Goal: Information Seeking & Learning: Learn about a topic

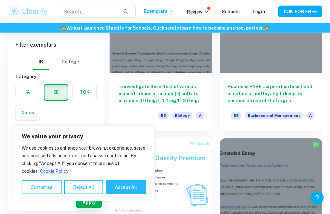
scroll to position [371, 0]
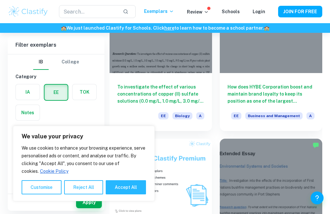
click at [82, 194] on button "Reject All" at bounding box center [83, 187] width 39 height 14
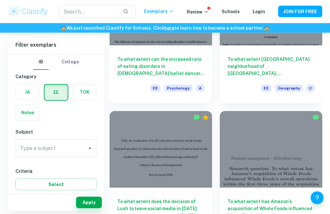
scroll to position [2962, 0]
click at [141, 157] on div at bounding box center [160, 149] width 102 height 77
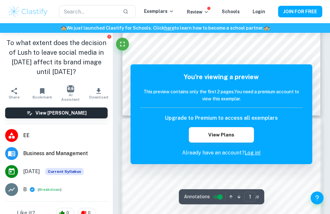
scroll to position [179, 0]
click at [242, 133] on button "View Plans" at bounding box center [221, 134] width 65 height 15
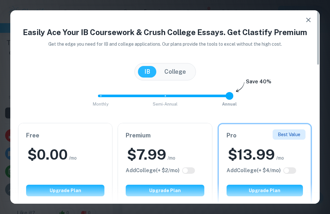
click at [301, 34] on h4 "Easily Ace Your IB Coursework & Crush College Essays. Get Clastify Premium" at bounding box center [165, 32] width 294 height 12
click at [306, 26] on button "button" at bounding box center [308, 20] width 13 height 13
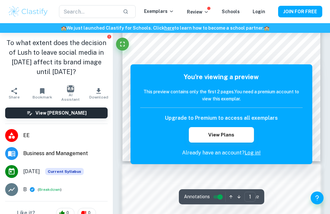
scroll to position [134, 0]
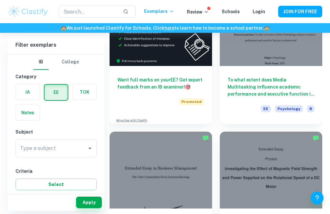
scroll to position [3652, 0]
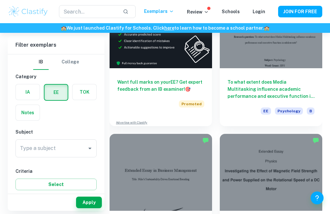
click at [304, 54] on div at bounding box center [271, 30] width 102 height 77
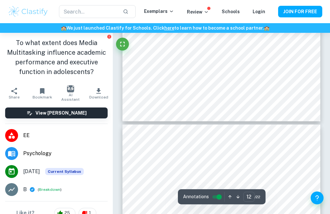
scroll to position [3122, 0]
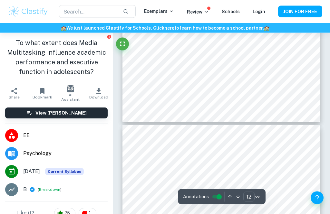
type input "13"
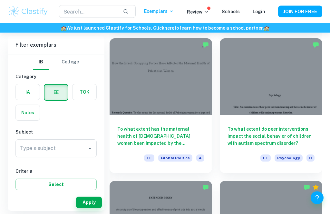
scroll to position [3178, 0]
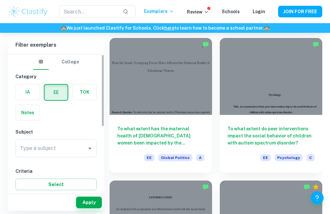
click at [82, 89] on label "button" at bounding box center [84, 91] width 24 height 15
click at [0, 0] on input "radio" at bounding box center [0, 0] width 0 height 0
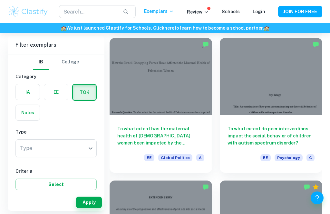
click at [83, 97] on label "button" at bounding box center [84, 92] width 23 height 15
click at [0, 0] on input "radio" at bounding box center [0, 0] width 0 height 0
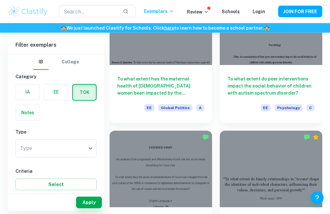
scroll to position [3228, 0]
click at [62, 97] on label "button" at bounding box center [56, 91] width 24 height 15
click at [0, 0] on input "radio" at bounding box center [0, 0] width 0 height 0
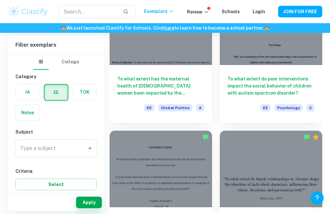
click at [27, 91] on label "button" at bounding box center [28, 91] width 24 height 15
click at [0, 0] on input "radio" at bounding box center [0, 0] width 0 height 0
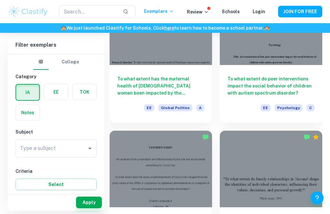
click at [62, 89] on label "button" at bounding box center [56, 91] width 24 height 15
click at [0, 0] on input "radio" at bounding box center [0, 0] width 0 height 0
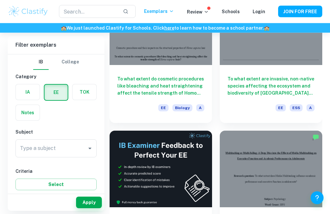
scroll to position [3513, 0]
click at [41, 149] on div "Type a subject Type a subject" at bounding box center [55, 148] width 81 height 18
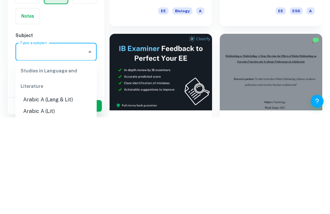
click at [39, 142] on input "Type a subject" at bounding box center [51, 148] width 66 height 12
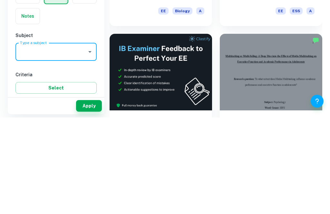
click at [30, 142] on input "Type a subject" at bounding box center [51, 148] width 66 height 12
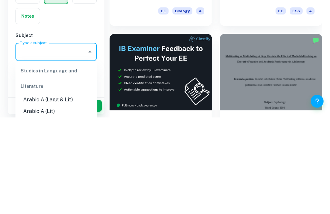
click at [91, 144] on button "Close" at bounding box center [89, 148] width 9 height 9
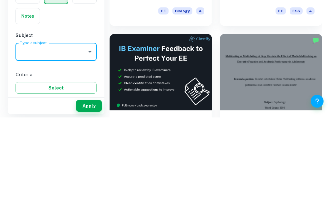
click at [91, 145] on icon "Open" at bounding box center [90, 149] width 8 height 8
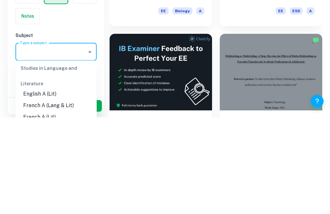
scroll to position [87, 0]
click at [54, 185] on li "English A (Lit)" at bounding box center [55, 191] width 81 height 12
type input "English A (Lit)"
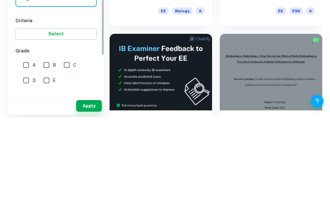
scroll to position [55, 0]
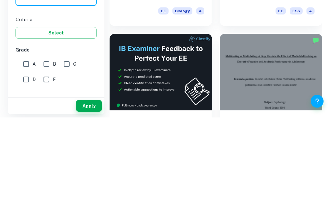
click at [30, 154] on input "A" at bounding box center [26, 160] width 13 height 13
checkbox input "true"
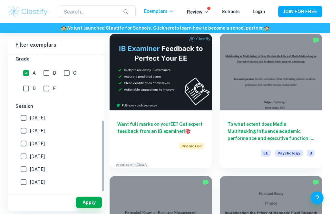
scroll to position [143, 0]
click at [29, 119] on input "[DATE]" at bounding box center [23, 117] width 13 height 13
checkbox input "true"
click at [95, 208] on button "Apply" at bounding box center [89, 203] width 26 height 12
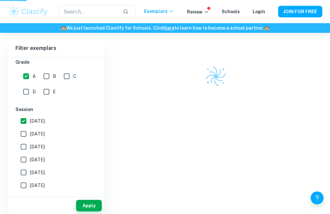
scroll to position [42, 0]
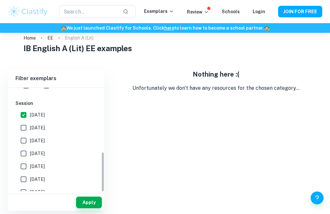
scroll to position [179, 0]
click at [61, 147] on label "May 2024" at bounding box center [54, 153] width 74 height 13
click at [30, 147] on input "May 2024" at bounding box center [23, 153] width 13 height 13
checkbox input "true"
click at [45, 144] on label "[DATE]" at bounding box center [54, 140] width 74 height 13
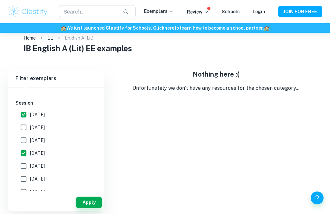
click at [30, 144] on input "[DATE]" at bounding box center [23, 140] width 13 height 13
checkbox input "true"
click at [30, 114] on input "[DATE]" at bounding box center [23, 114] width 13 height 13
checkbox input "false"
click at [91, 208] on button "Apply" at bounding box center [89, 203] width 26 height 12
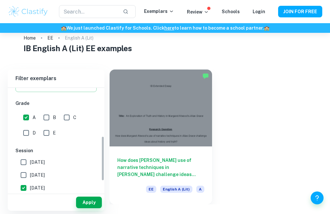
scroll to position [133, 0]
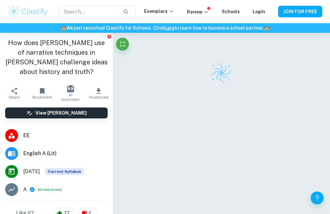
click at [291, 1] on div "​ Exemplars Review Schools Login JOIN FOR FREE" at bounding box center [165, 11] width 330 height 23
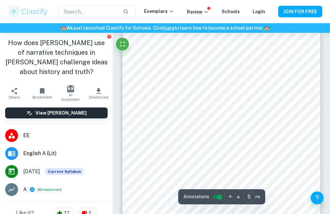
scroll to position [1110, 0]
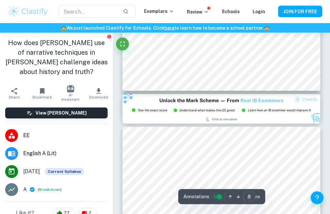
type input "9"
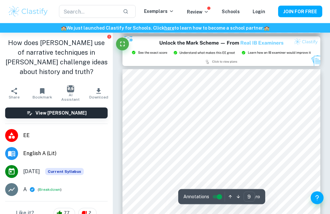
scroll to position [2142, 0]
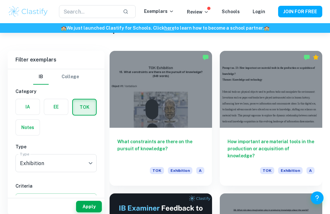
scroll to position [165, 0]
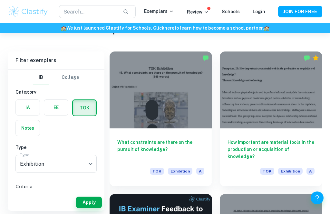
click at [191, 118] on div at bounding box center [160, 90] width 102 height 77
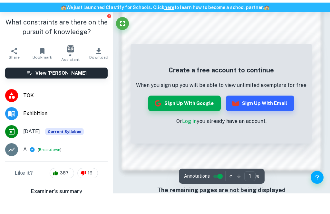
scroll to position [385, 0]
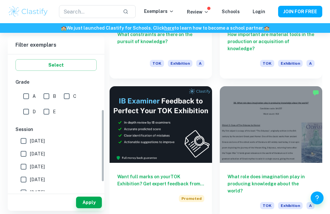
scroll to position [119, 0]
click at [30, 114] on input "D" at bounding box center [26, 112] width 13 height 13
checkbox input "true"
click at [52, 115] on input "E" at bounding box center [46, 112] width 13 height 13
checkbox input "true"
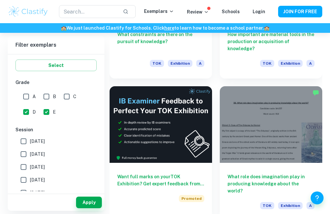
click at [89, 208] on button "Apply" at bounding box center [89, 203] width 26 height 12
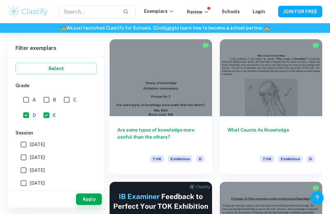
scroll to position [171, 0]
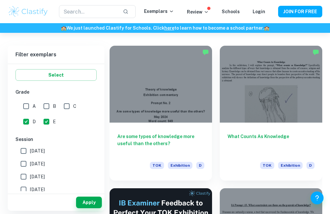
click at [195, 116] on div at bounding box center [160, 84] width 102 height 77
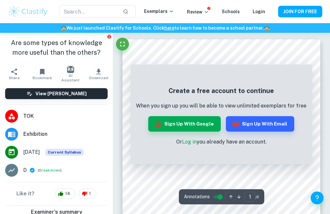
click at [202, 124] on button "Sign up with Google" at bounding box center [184, 123] width 72 height 15
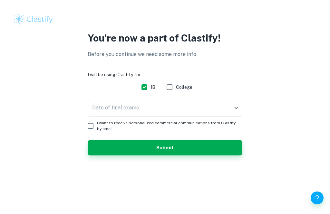
click at [90, 124] on input "I want to receive personalized commercial communications from Clastify by email." at bounding box center [90, 125] width 13 height 13
checkbox input "true"
click at [122, 155] on button "Submit" at bounding box center [165, 147] width 155 height 15
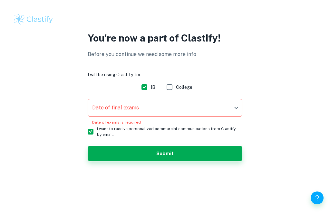
click at [142, 107] on body "We value your privacy We use cookies to enhance your browsing experience, serve…" at bounding box center [165, 107] width 330 height 214
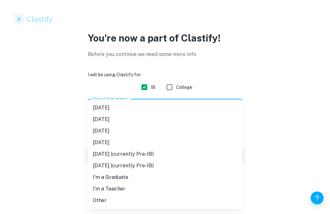
click at [138, 157] on li "May 2027 (currently Pre-IB)" at bounding box center [165, 154] width 155 height 12
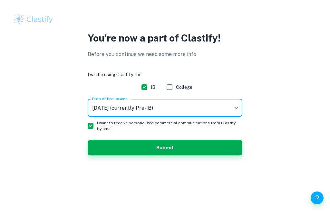
click at [204, 154] on button "Submit" at bounding box center [165, 147] width 155 height 15
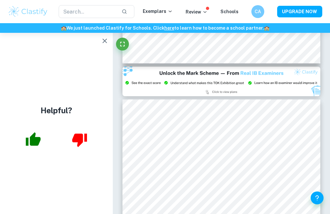
click at [16, 173] on div "Helpful?" at bounding box center [56, 123] width 113 height 181
click at [108, 45] on button "button" at bounding box center [104, 40] width 13 height 13
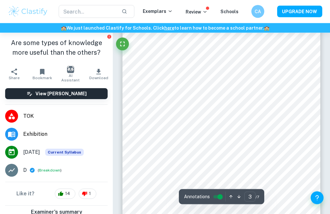
scroll to position [604, 0]
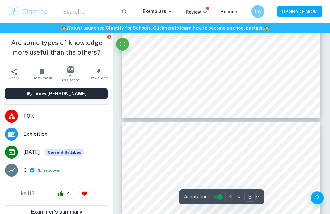
type input "4"
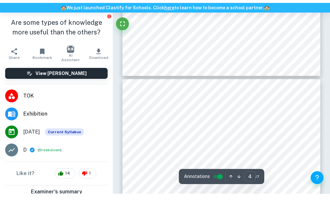
scroll to position [803, 0]
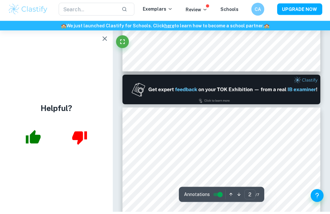
type input "1"
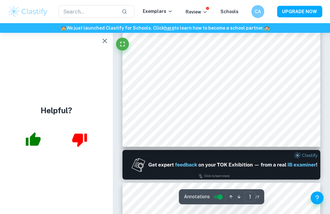
scroll to position [145, 0]
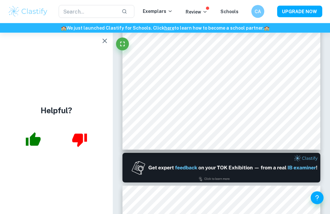
click at [75, 9] on input "text" at bounding box center [87, 11] width 57 height 13
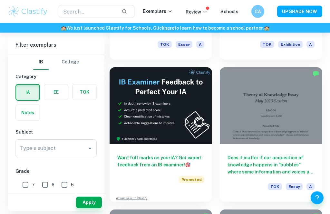
click at [58, 193] on input "2" at bounding box center [64, 199] width 13 height 13
checkbox input "true"
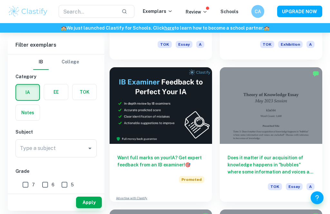
checkbox input "true"
click at [92, 208] on button "Apply" at bounding box center [89, 203] width 26 height 12
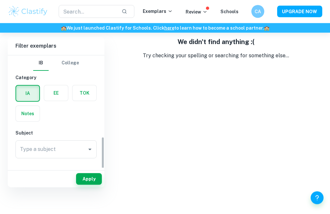
checkbox input "true"
click at [87, 185] on button "Apply" at bounding box center [89, 180] width 26 height 12
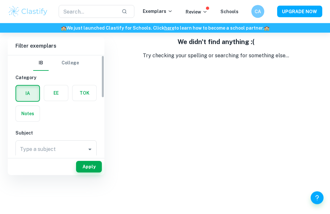
click at [55, 101] on label "button" at bounding box center [56, 93] width 24 height 15
click at [0, 0] on input "radio" at bounding box center [0, 0] width 0 height 0
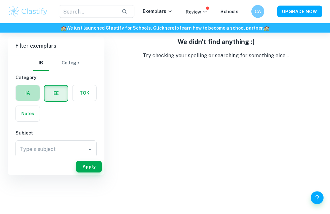
click at [32, 101] on label "button" at bounding box center [28, 93] width 24 height 15
click at [0, 0] on input "radio" at bounding box center [0, 0] width 0 height 0
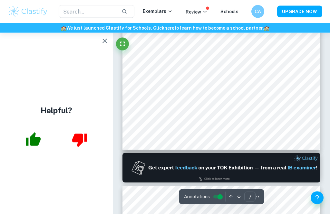
type input "6"
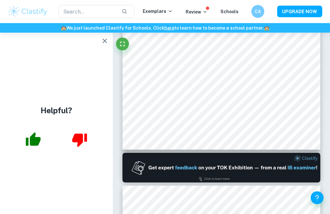
click at [107, 46] on button "button" at bounding box center [104, 40] width 13 height 13
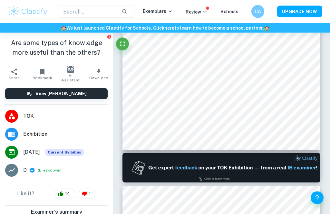
click at [163, 14] on p "Exemplars" at bounding box center [158, 11] width 30 height 7
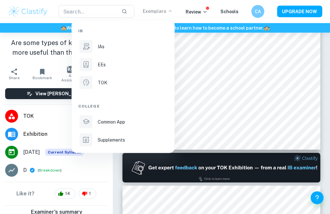
click at [97, 66] on li "EEs" at bounding box center [122, 64] width 89 height 15
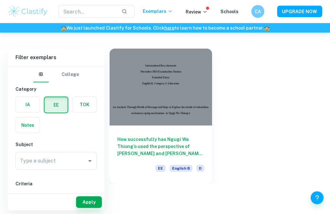
click at [200, 121] on div at bounding box center [160, 87] width 102 height 77
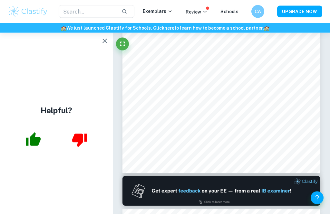
click at [104, 42] on icon "button" at bounding box center [105, 41] width 8 height 8
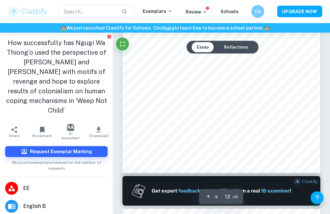
type input "12"
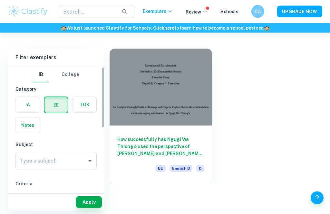
click at [83, 103] on label "button" at bounding box center [84, 104] width 24 height 15
click at [0, 0] on input "radio" at bounding box center [0, 0] width 0 height 0
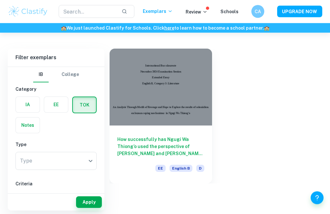
click at [29, 104] on label "button" at bounding box center [28, 104] width 24 height 15
click at [0, 0] on input "radio" at bounding box center [0, 0] width 0 height 0
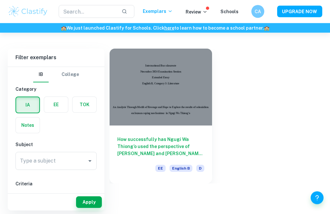
checkbox input "true"
click at [85, 192] on button "Select" at bounding box center [55, 198] width 81 height 12
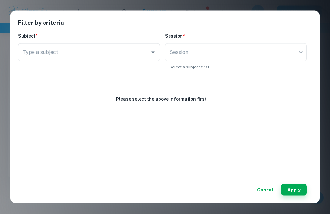
click at [280, 184] on div "Cancel Apply" at bounding box center [165, 187] width 294 height 17
click at [256, 194] on button "Cancel" at bounding box center [264, 190] width 21 height 12
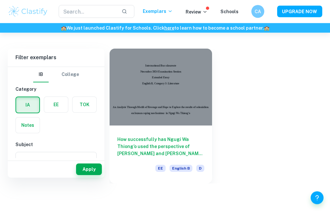
click at [256, 184] on div "How successfully has Ngugi Wa Thiong’o used the perspective of Boro and Njoroge…" at bounding box center [212, 112] width 220 height 143
click at [233, 14] on link "Schools" at bounding box center [229, 11] width 18 height 5
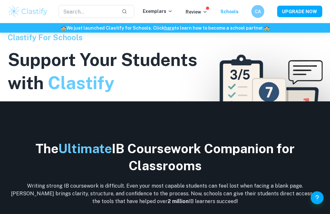
click at [27, 163] on button "Support Your Students’ Success Today" at bounding box center [63, 154] width 110 height 15
click at [74, 17] on input "text" at bounding box center [87, 11] width 57 height 13
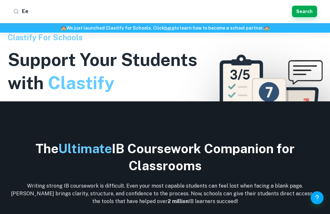
click at [310, 16] on button "Search" at bounding box center [304, 12] width 25 height 12
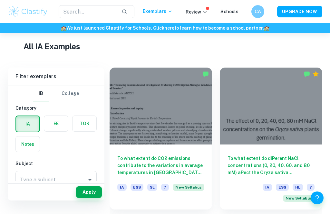
scroll to position [136, 0]
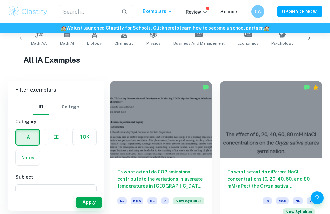
click at [205, 158] on div "To what extent do CO2 emissions contribute to the variations in average tempera…" at bounding box center [160, 187] width 102 height 58
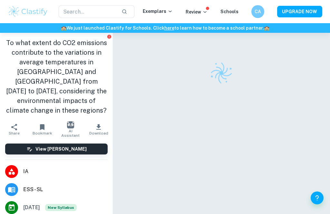
click at [204, 156] on div at bounding box center [221, 133] width 198 height 201
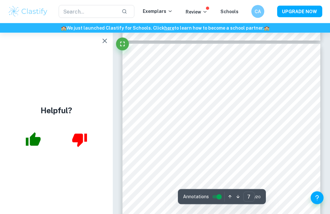
scroll to position [1616, 0]
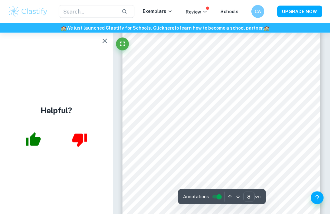
click at [40, 146] on icon "button" at bounding box center [33, 139] width 15 height 14
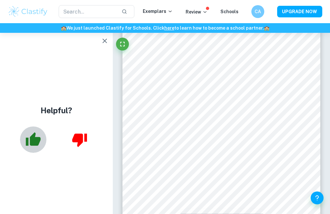
click at [35, 146] on icon "button" at bounding box center [33, 139] width 15 height 14
click at [67, 82] on div "Helpful?" at bounding box center [56, 123] width 113 height 181
click at [102, 46] on button "button" at bounding box center [104, 40] width 13 height 13
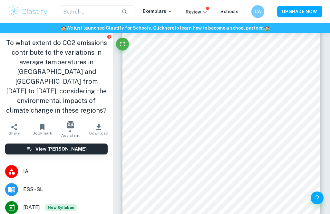
click at [111, 43] on div "To what extent do CO2 emissions contribute to the variations in average tempera…" at bounding box center [56, 77] width 113 height 88
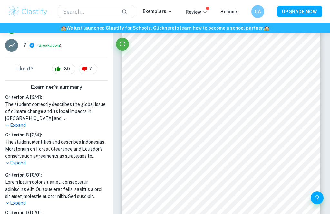
scroll to position [180, 0]
click at [16, 160] on p "Expand" at bounding box center [56, 163] width 102 height 7
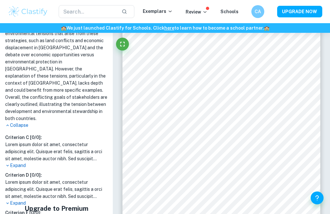
scroll to position [339, 0]
click at [13, 104] on h1 "The student identifies and describes Indonesia's Moratorium on Forest Clearance…" at bounding box center [56, 51] width 102 height 142
click at [13, 122] on p "Collapse" at bounding box center [56, 125] width 102 height 7
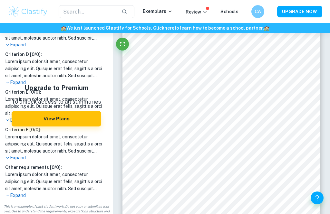
scroll to position [315, 0]
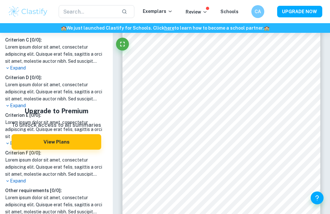
click at [13, 107] on div "Upgrade to Premium To unlock access to all summaries View Plans" at bounding box center [56, 128] width 89 height 44
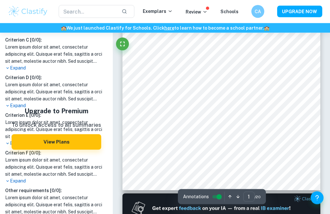
scroll to position [0, 0]
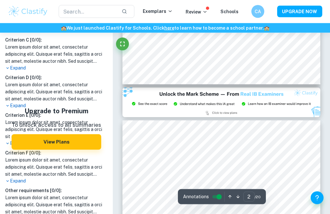
type input "3"
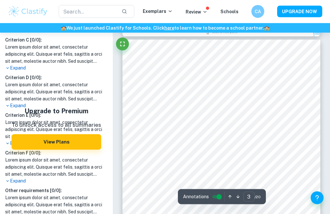
scroll to position [587, 0]
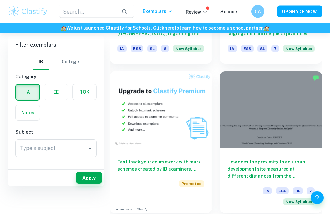
scroll to position [156, 0]
